Goal: Find specific page/section: Find specific page/section

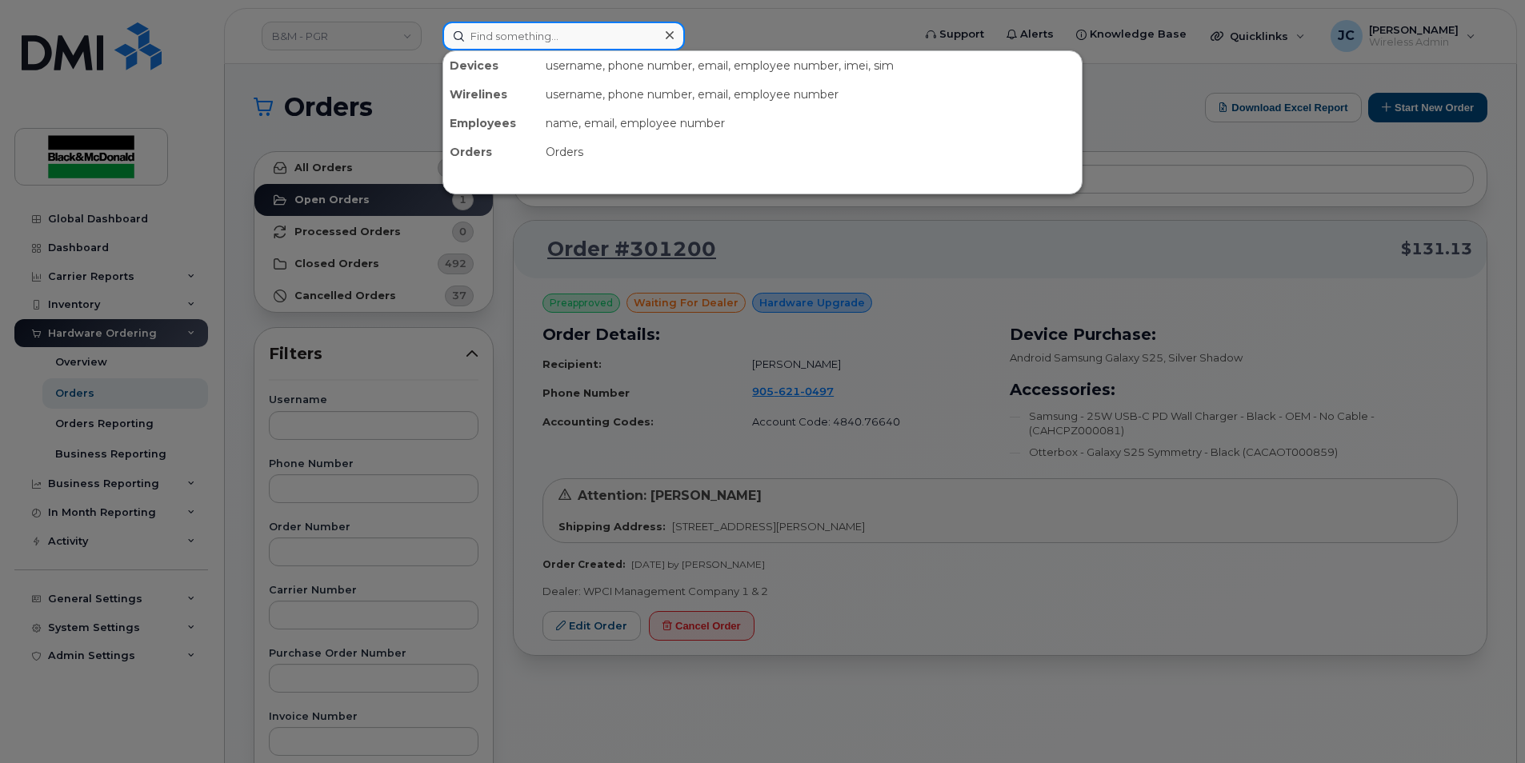
click at [483, 40] on input at bounding box center [564, 36] width 242 height 29
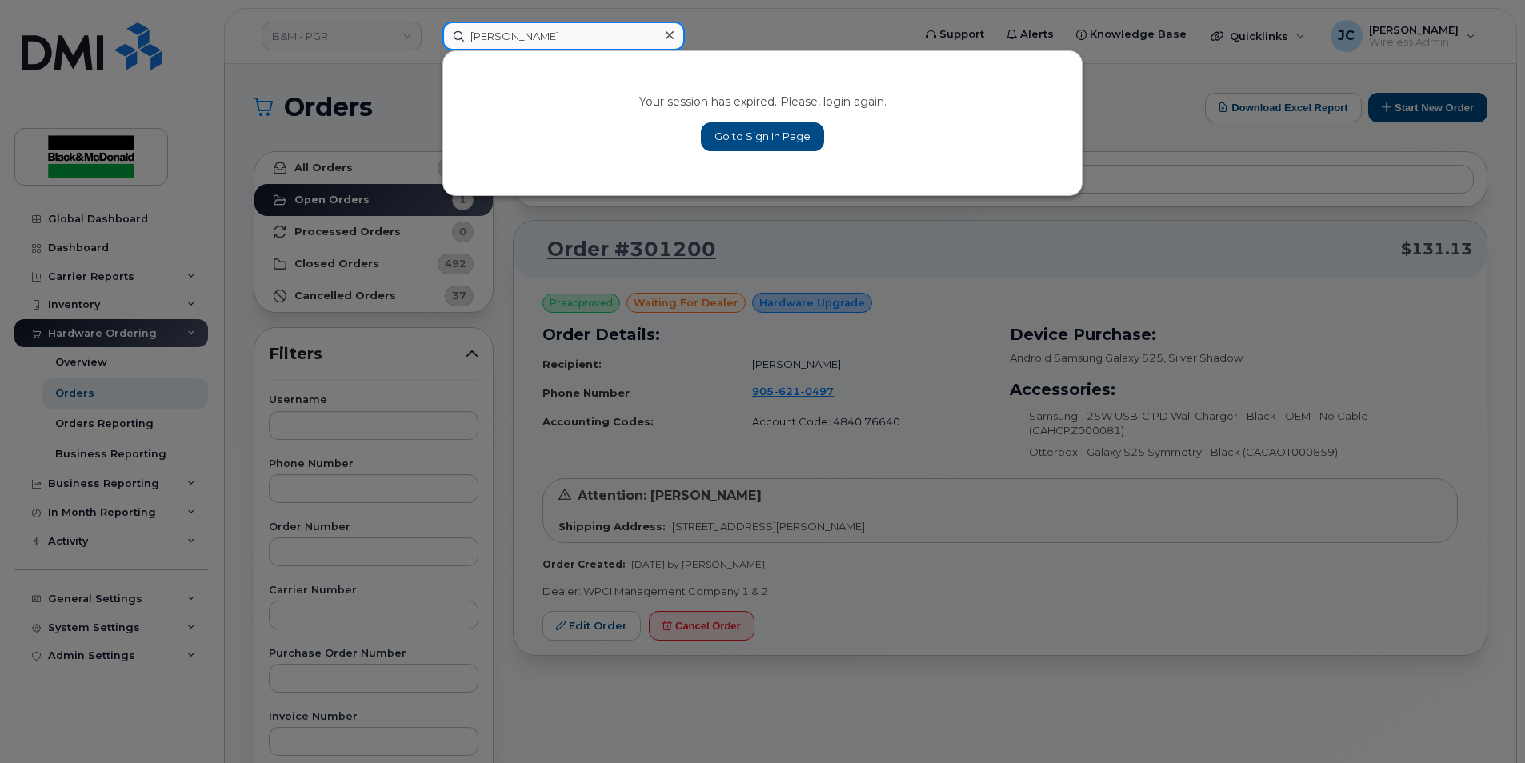
type input "[PERSON_NAME]"
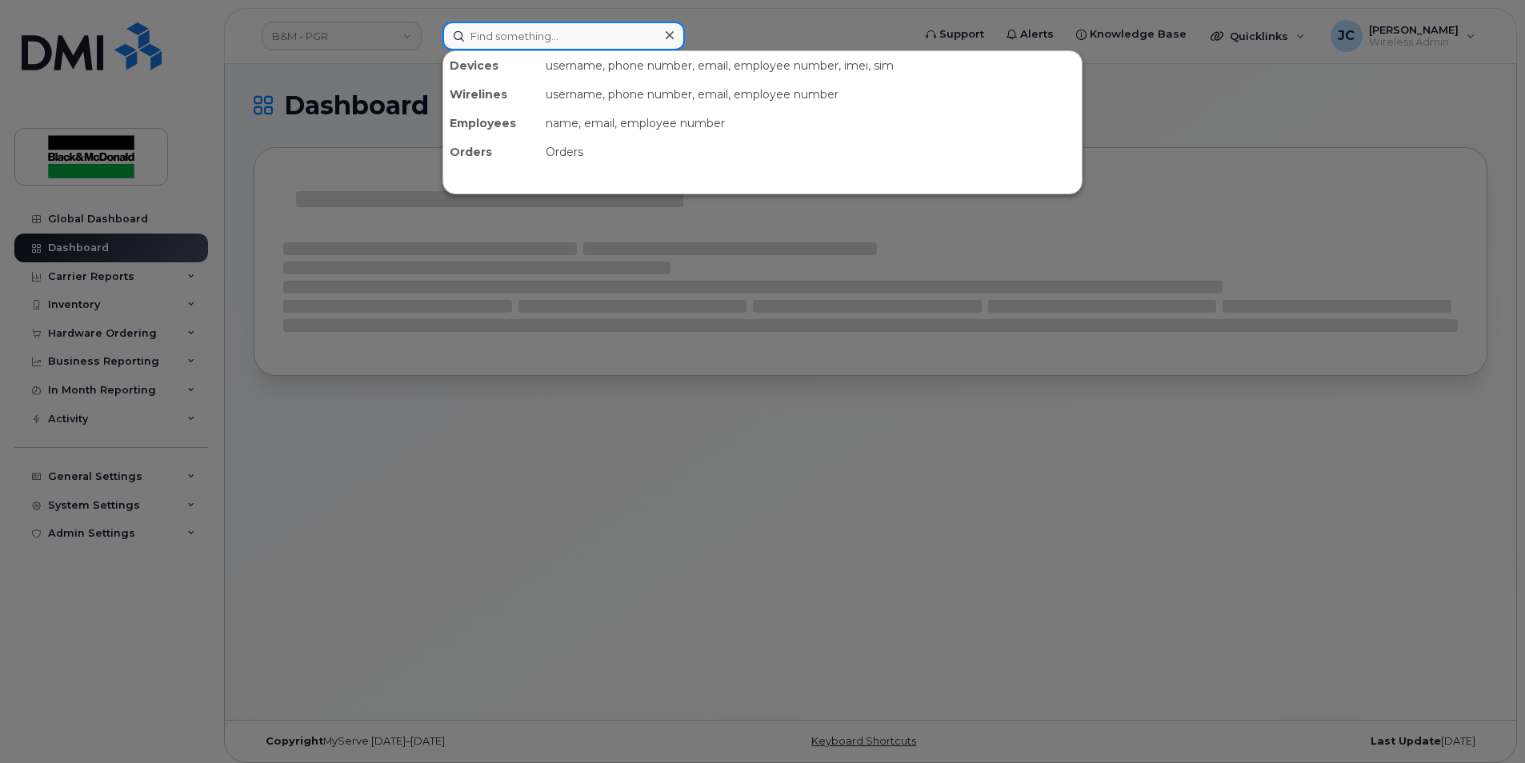
click at [495, 24] on input at bounding box center [564, 36] width 242 height 29
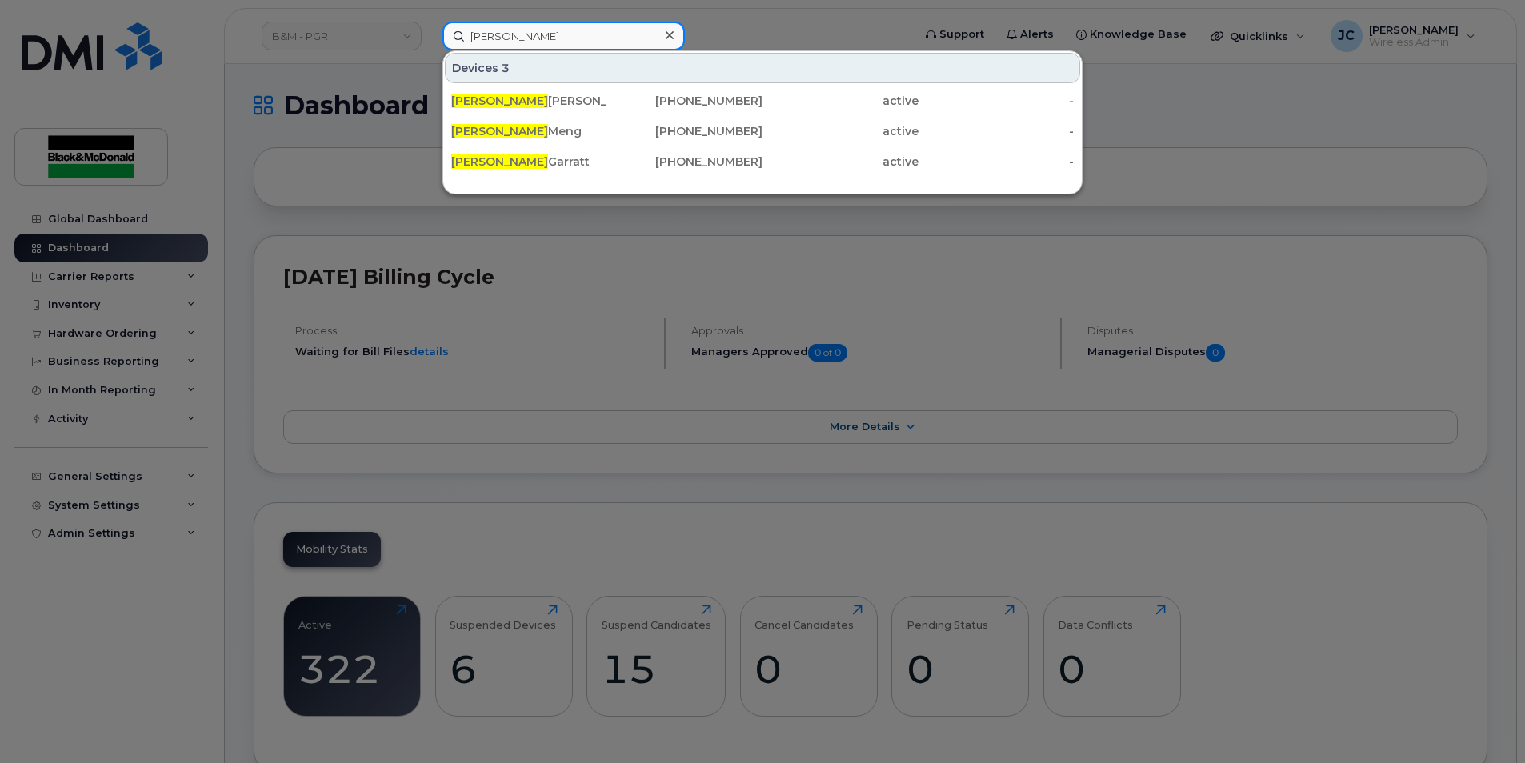
drag, startPoint x: 479, startPoint y: 38, endPoint x: 480, endPoint y: 49, distance: 10.4
click at [479, 42] on input "[PERSON_NAME]" at bounding box center [564, 36] width 242 height 29
drag, startPoint x: 516, startPoint y: 44, endPoint x: 414, endPoint y: 43, distance: 102.4
click at [430, 43] on div "gary Devices 3 Gary Shea 905-213-0923 active - Gary Meng 905-260-1971 active - …" at bounding box center [672, 36] width 485 height 29
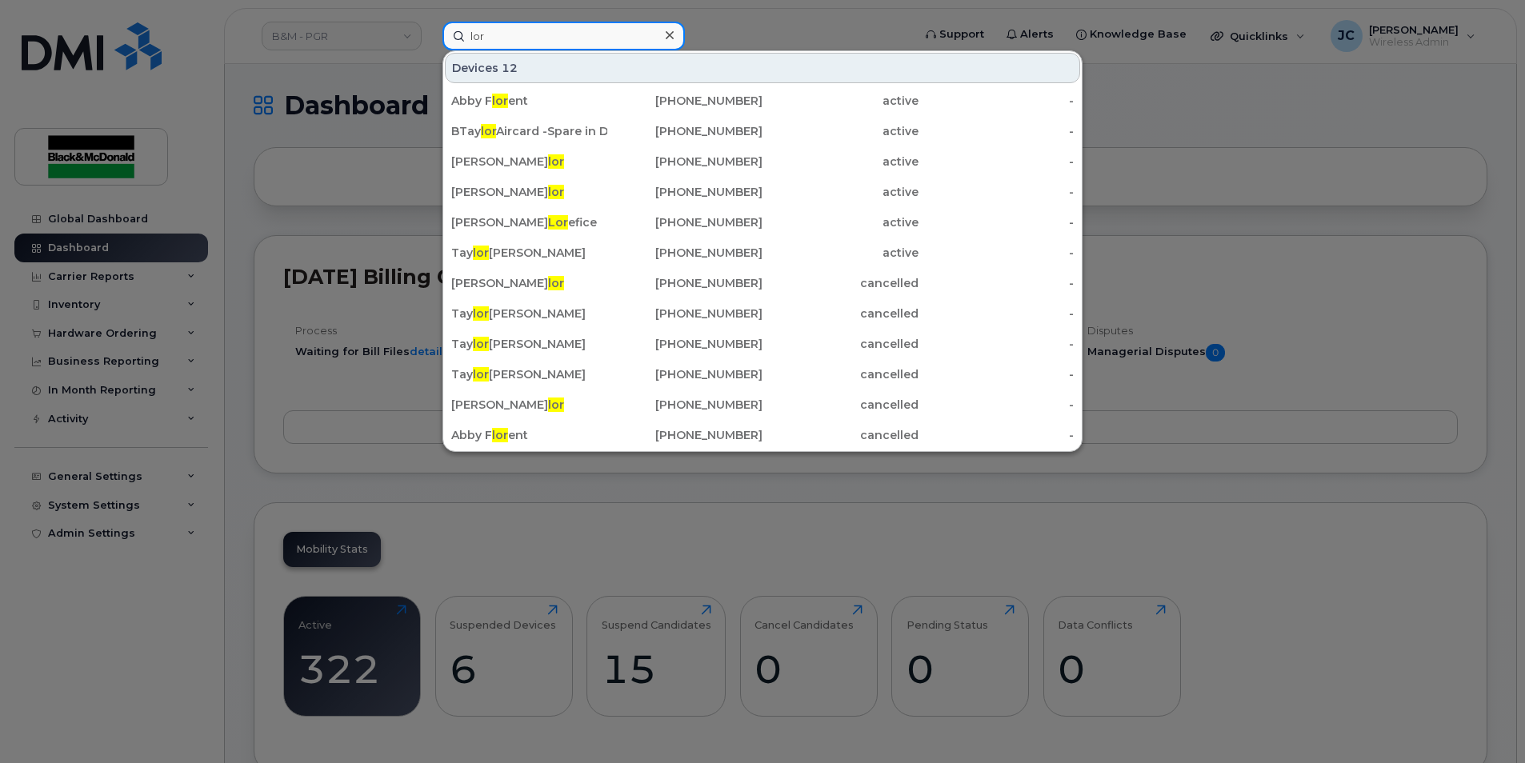
type input "lor"
click at [370, 182] on div at bounding box center [762, 381] width 1525 height 763
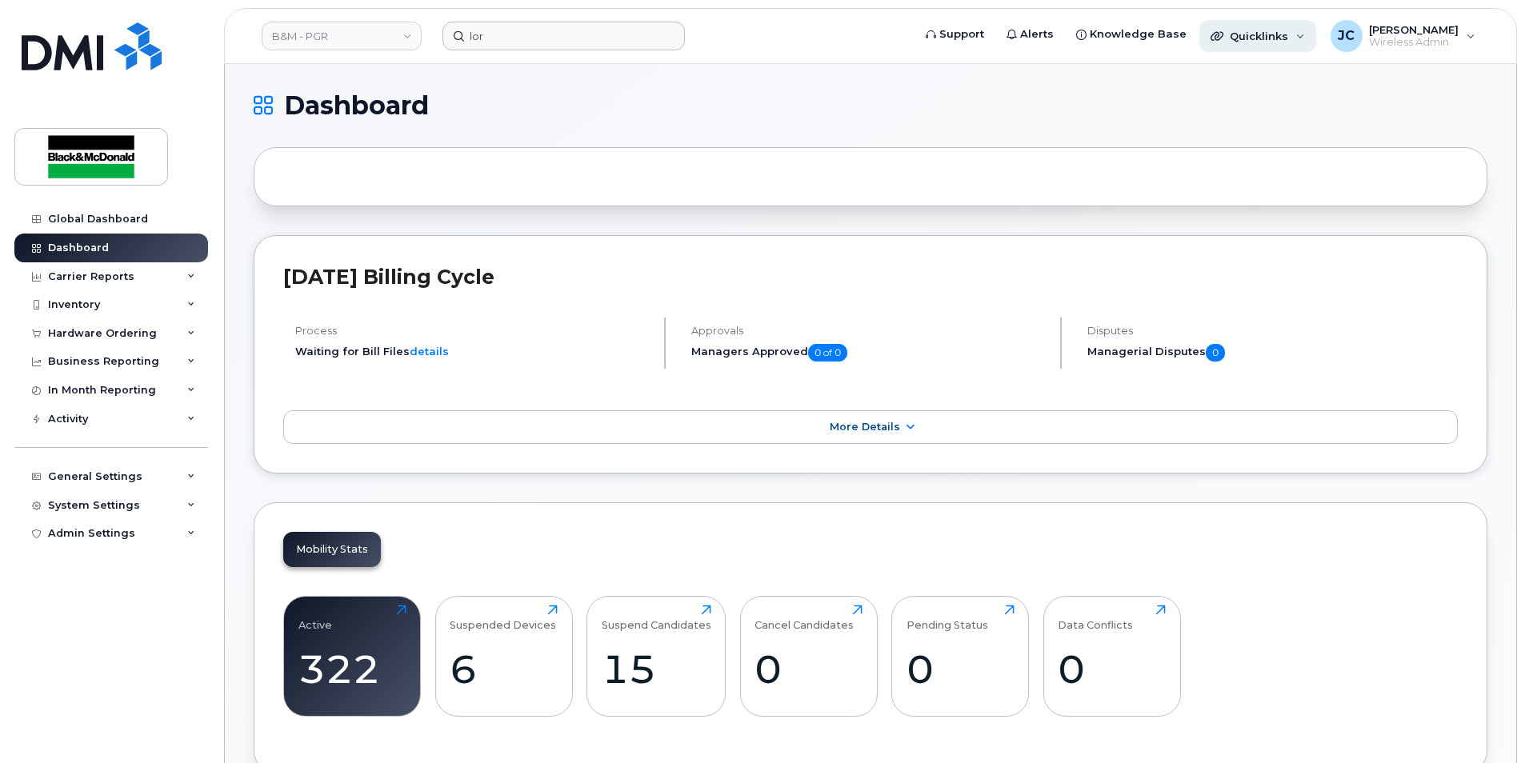
click at [1252, 36] on span "Quicklinks" at bounding box center [1259, 36] width 58 height 13
